Goal: Task Accomplishment & Management: Use online tool/utility

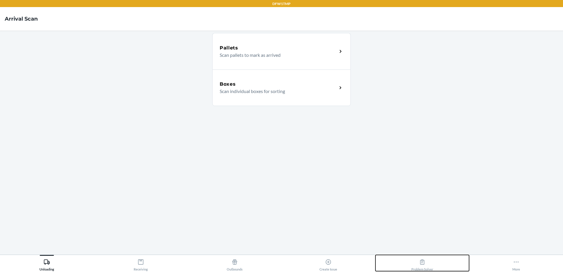
click at [426, 262] on div "Problem Solver" at bounding box center [423, 264] width 22 height 15
click at [426, 261] on div "Problem Solver" at bounding box center [423, 264] width 22 height 15
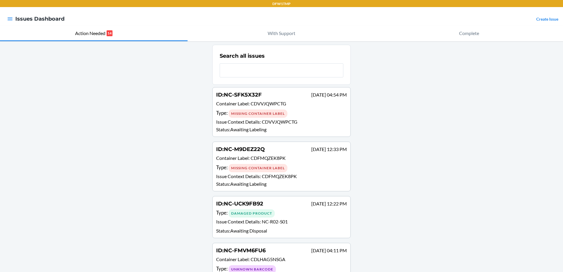
click at [328, 181] on p "Status : Awaiting Labeling" at bounding box center [281, 184] width 131 height 7
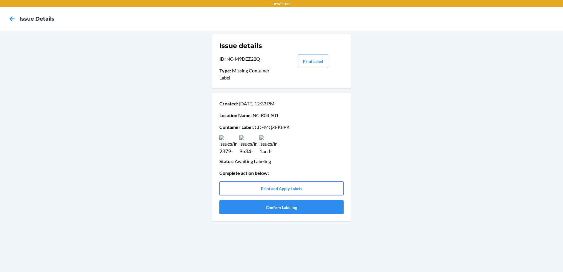
click at [267, 149] on img at bounding box center [269, 145] width 18 height 18
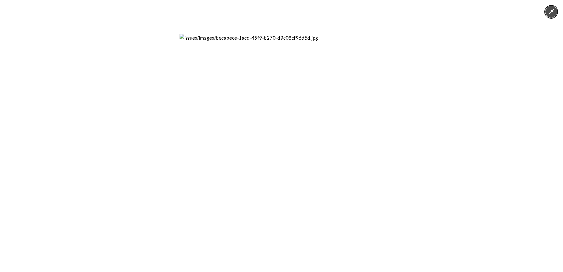
click at [406, 145] on div at bounding box center [281, 136] width 563 height 272
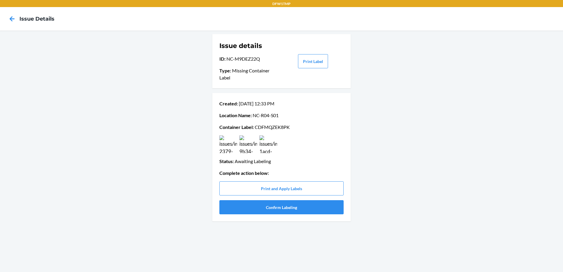
click at [235, 146] on img at bounding box center [228, 145] width 18 height 18
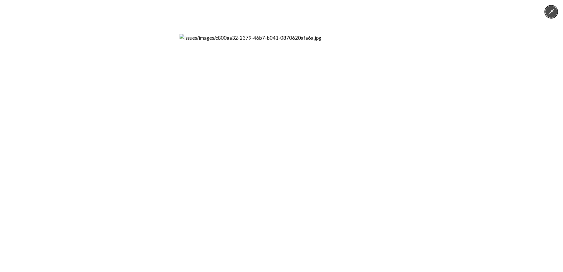
click at [500, 159] on div at bounding box center [281, 136] width 563 height 272
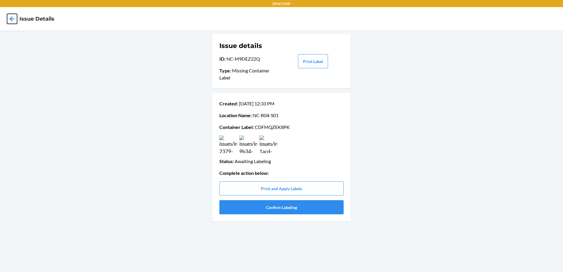
click at [12, 19] on icon at bounding box center [12, 18] width 5 height 5
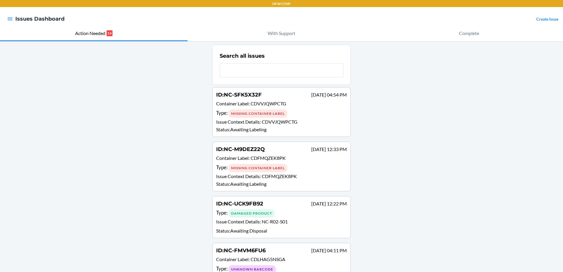
click at [234, 127] on p "Status : Awaiting Labeling" at bounding box center [281, 129] width 131 height 7
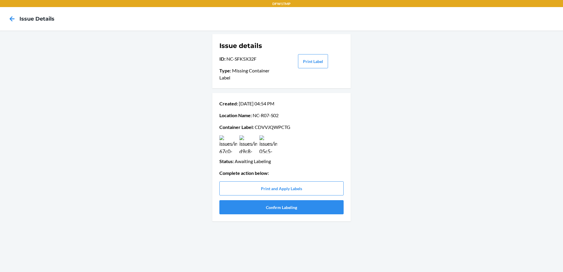
click at [251, 146] on img at bounding box center [248, 145] width 18 height 18
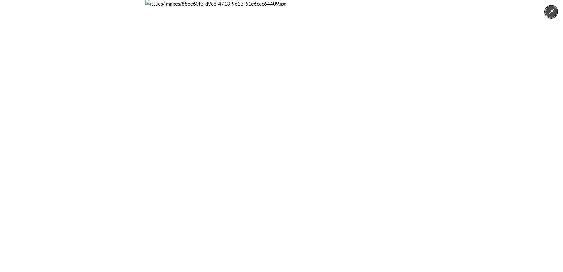
click at [75, 123] on div at bounding box center [281, 136] width 563 height 272
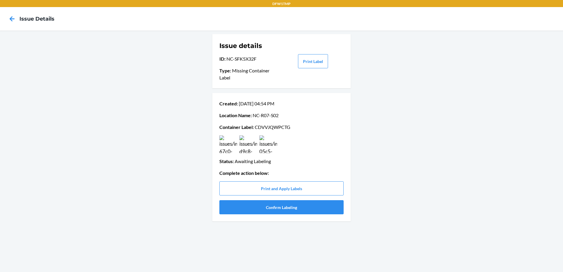
click at [263, 144] on img at bounding box center [269, 145] width 18 height 18
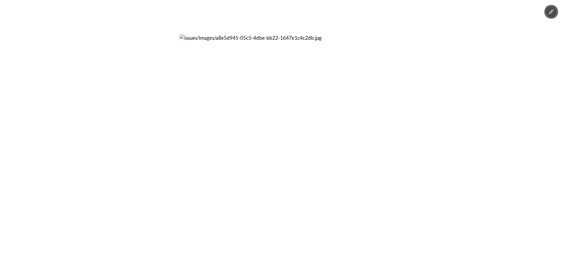
click at [157, 141] on div at bounding box center [281, 136] width 563 height 272
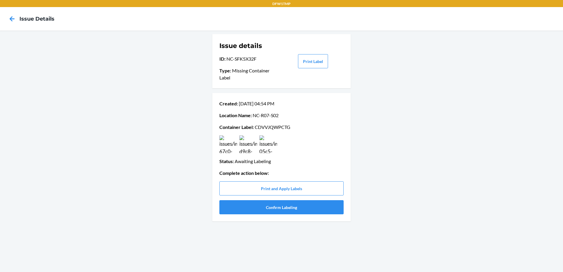
click at [232, 142] on img at bounding box center [228, 145] width 18 height 18
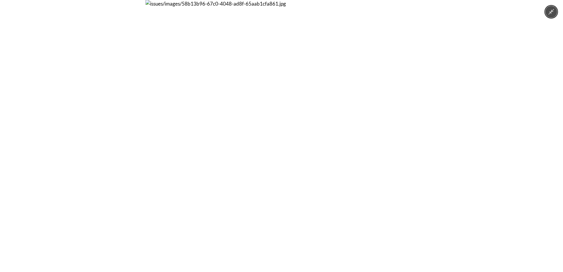
click at [132, 167] on div at bounding box center [281, 136] width 563 height 272
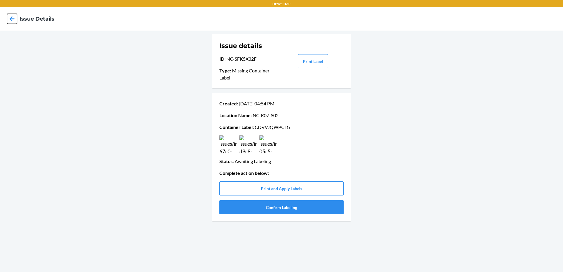
click at [11, 16] on icon at bounding box center [12, 19] width 10 height 10
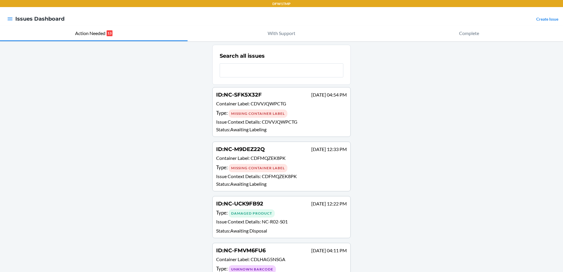
click at [227, 42] on div "DFW1TMP Issues Dashboard Create Issue Action Needed 13 With Support Complete Se…" at bounding box center [281, 136] width 563 height 272
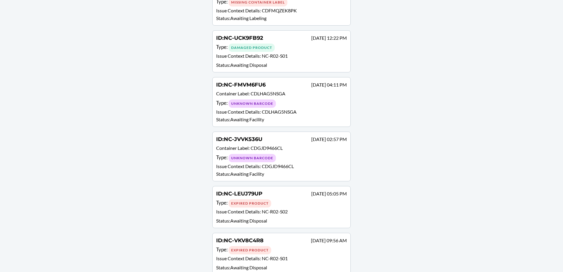
scroll to position [177, 0]
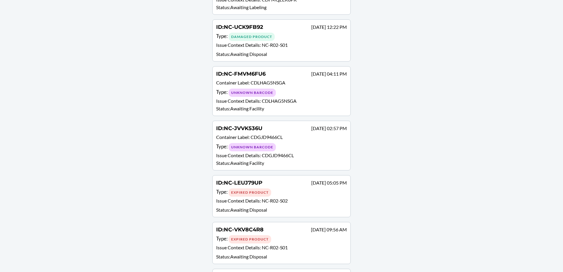
click at [295, 152] on div "ID : NC-JVVK536U Sep 18 02:57 PM Container Label : CDGJD9466CL Type : Unknown B…" at bounding box center [281, 146] width 131 height 42
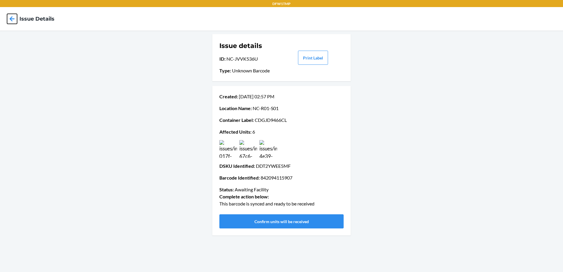
click at [11, 21] on icon at bounding box center [12, 19] width 10 height 10
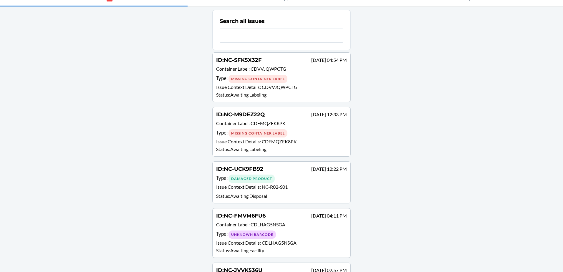
scroll to position [59, 0]
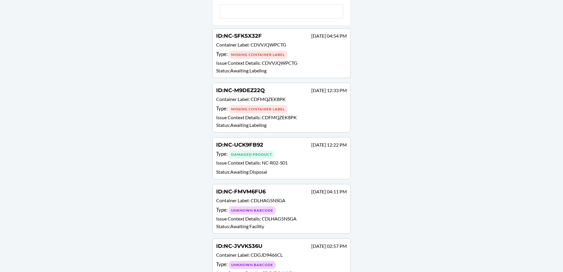
click at [287, 166] on p "Issue Context Details : NC-R02-S01" at bounding box center [281, 163] width 131 height 9
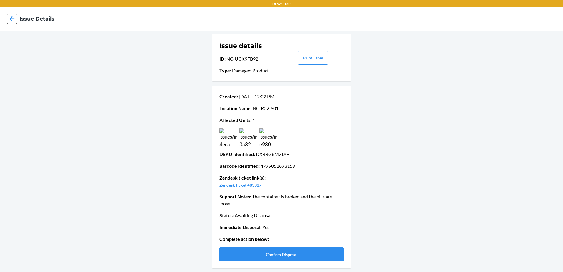
click at [12, 19] on icon at bounding box center [12, 19] width 10 height 10
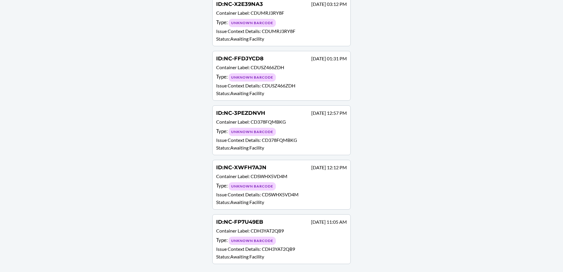
scroll to position [504, 0]
click at [250, 226] on div "ID : NC-FP7U49EB Sep 03 11:05 AM" at bounding box center [281, 222] width 131 height 9
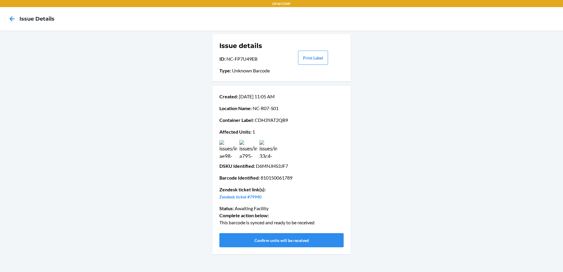
click at [223, 150] on img at bounding box center [228, 149] width 18 height 18
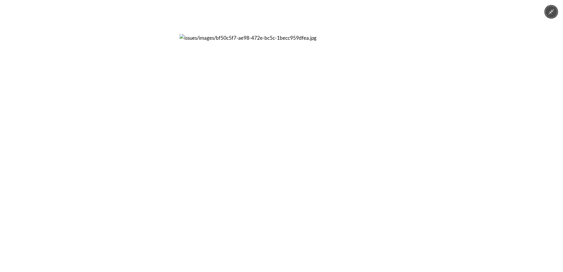
click at [82, 143] on div at bounding box center [281, 136] width 563 height 272
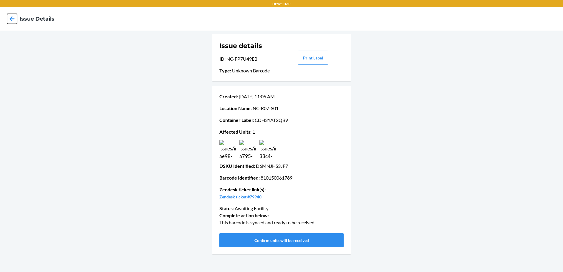
click at [8, 18] on icon at bounding box center [12, 19] width 10 height 10
